Goal: Navigation & Orientation: Find specific page/section

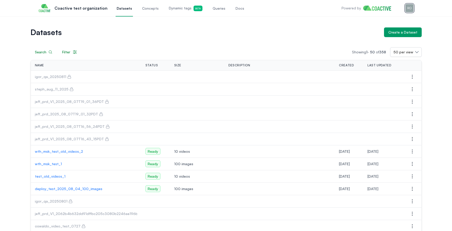
click at [405, 10] on img "button" at bounding box center [409, 8] width 8 height 8
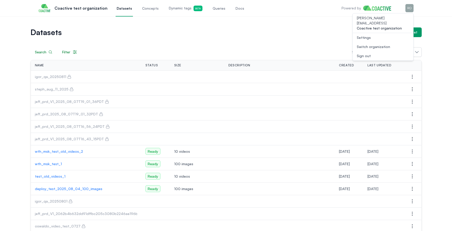
click at [380, 45] on button "Open user menu Switch organization" at bounding box center [383, 46] width 61 height 9
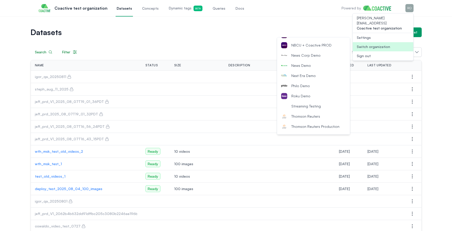
scroll to position [167, 0]
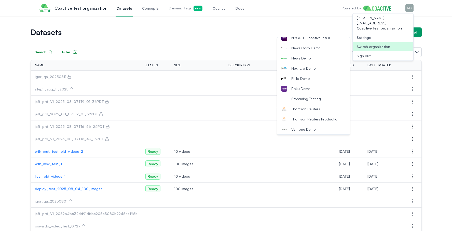
click at [308, 119] on span "Thomson Reuters Production" at bounding box center [315, 119] width 48 height 5
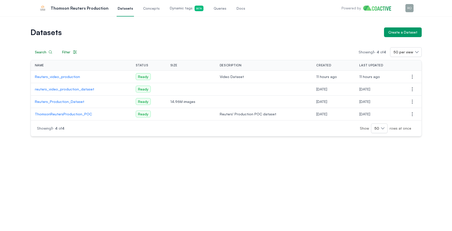
click at [65, 76] on p "Reuters_video_production" at bounding box center [81, 76] width 93 height 5
